Goal: Entertainment & Leisure: Consume media (video, audio)

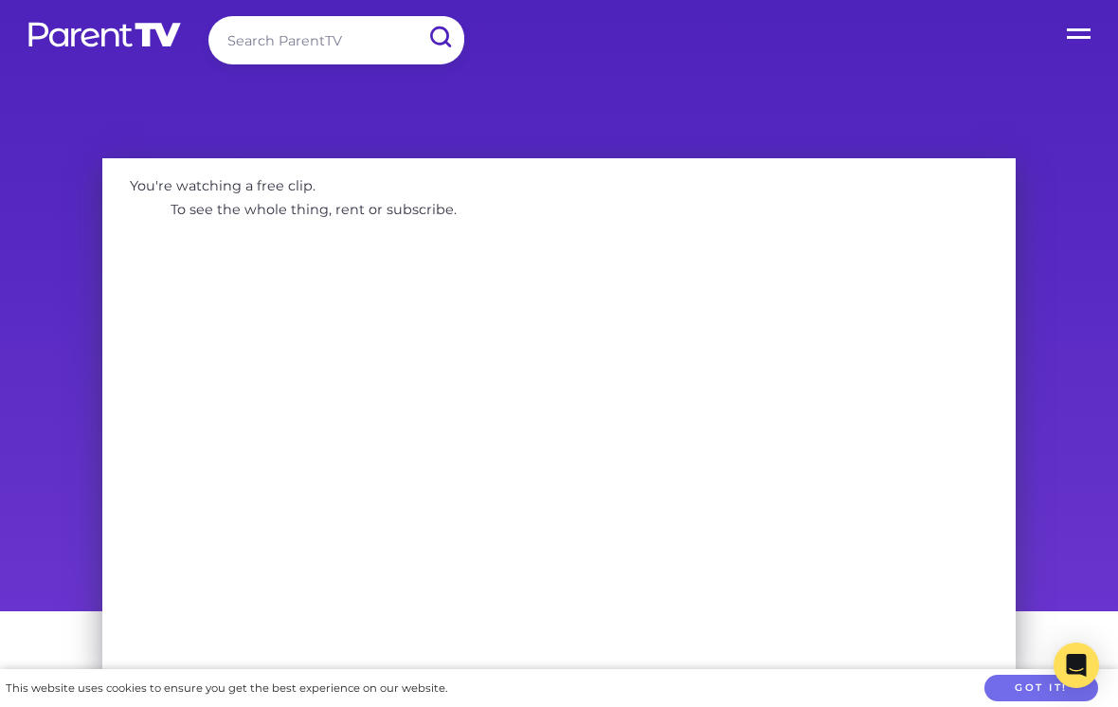
scroll to position [11, 0]
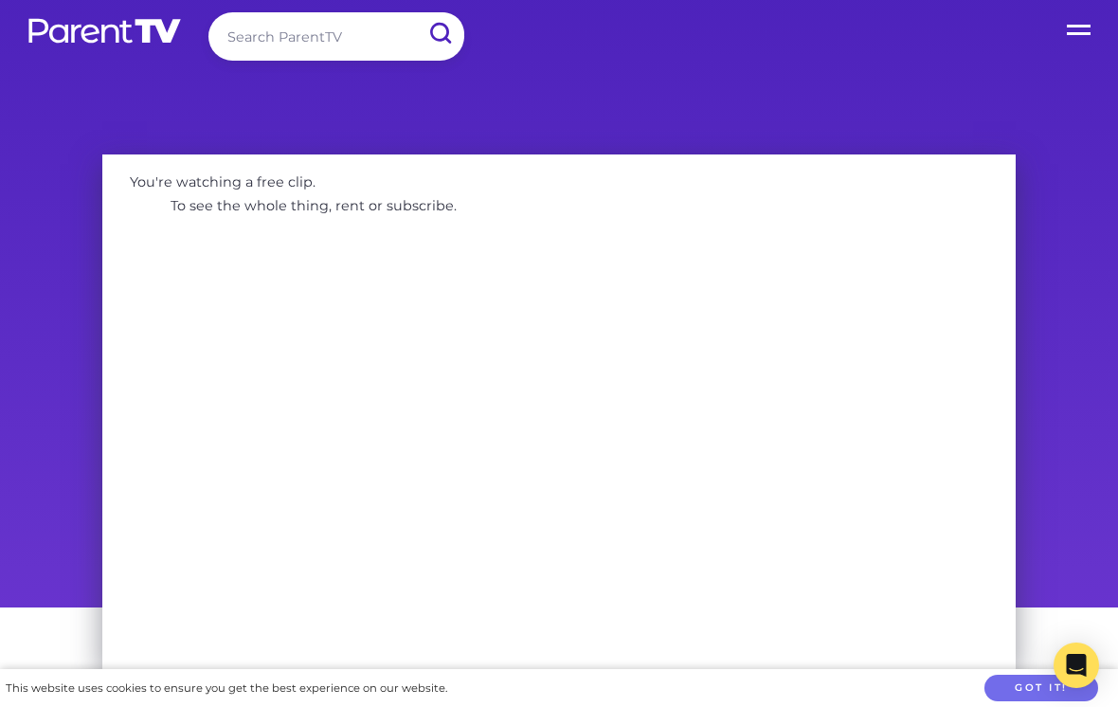
click at [1085, 389] on div "You're watching a free clip. To see the whole thing, rent or subscribe." at bounding box center [559, 373] width 1118 height 467
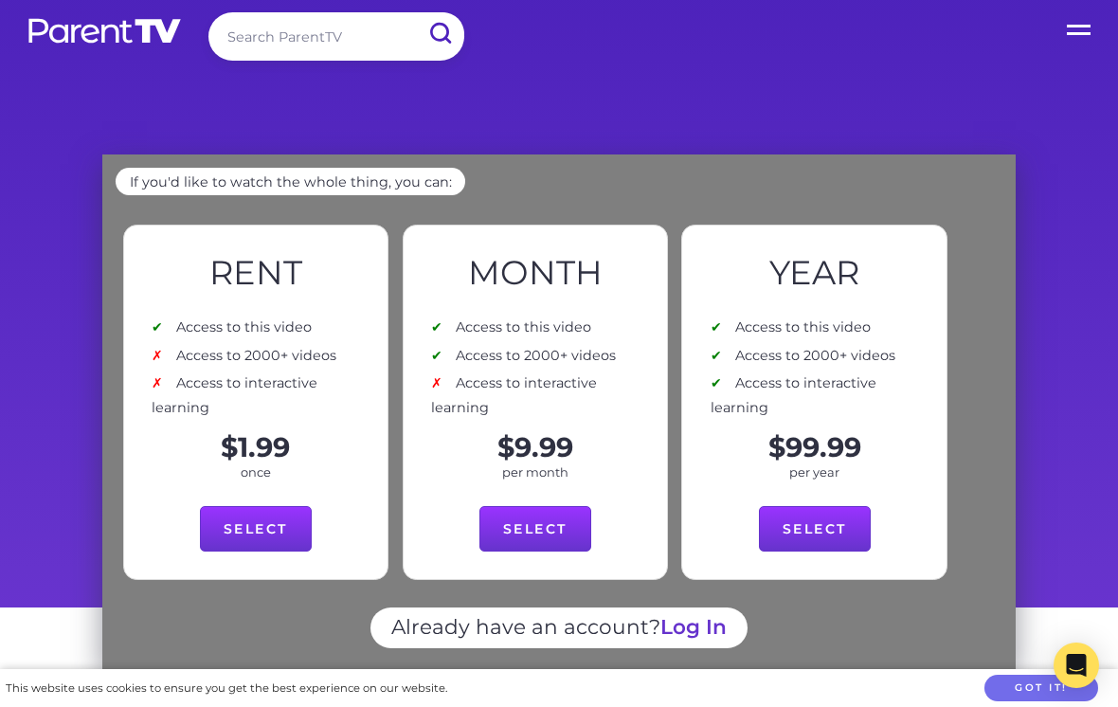
click at [1032, 441] on div "See below for how to watch the whole thing If you'd like to watch the whole thi…" at bounding box center [559, 373] width 970 height 467
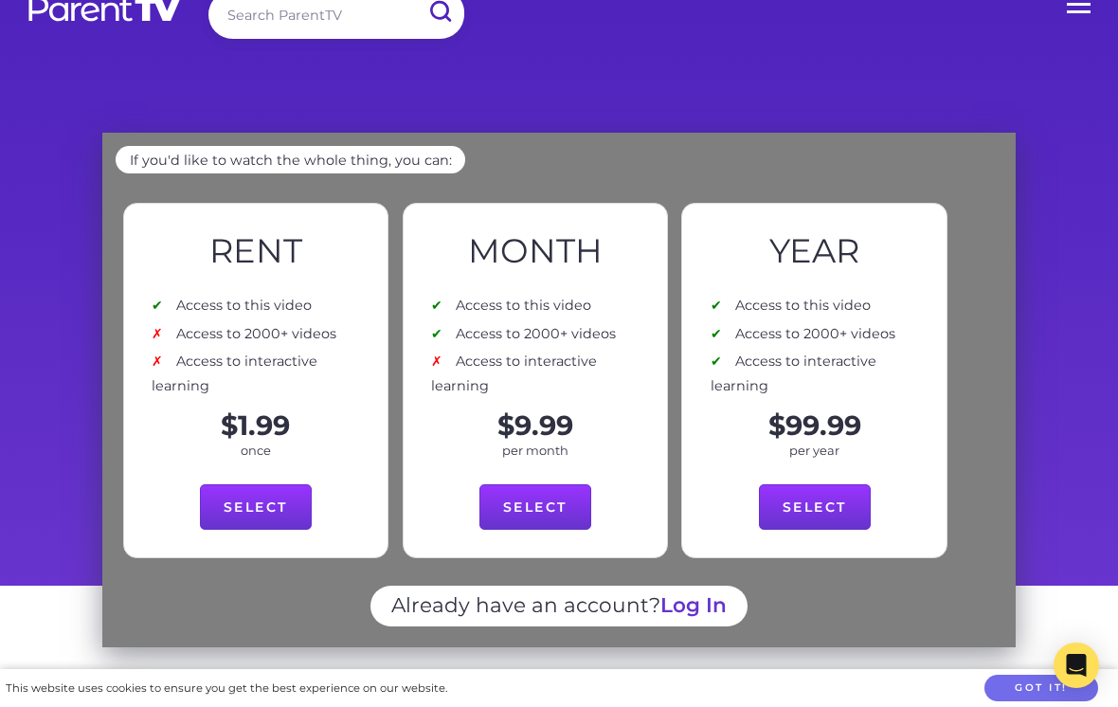
scroll to position [32, 0]
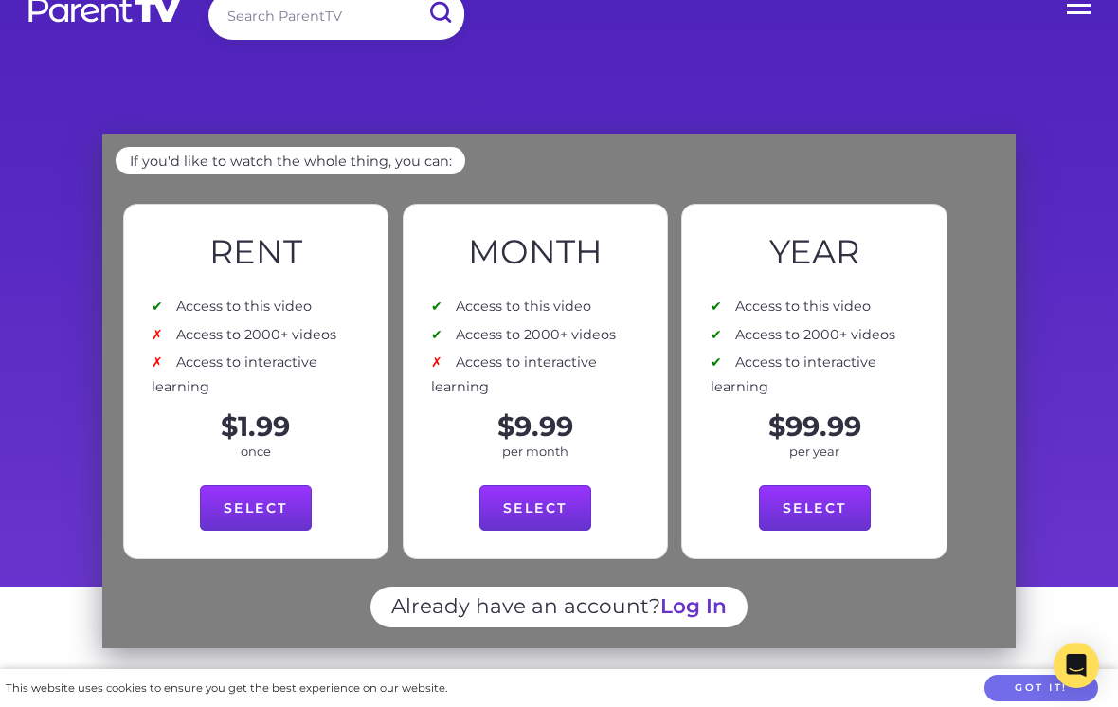
click at [999, 640] on div "Already have an account? Log In" at bounding box center [559, 617] width 886 height 63
click at [998, 639] on div "Already have an account? Log In" at bounding box center [559, 617] width 886 height 63
click at [1004, 637] on div "If you'd like to watch the whole thing, you can: Rent Access to this video Acce…" at bounding box center [558, 391] width 913 height 514
click at [1103, 442] on div "See below for how to watch the whole thing If you'd like to watch the whole thi…" at bounding box center [559, 352] width 1118 height 467
